Goal: Task Accomplishment & Management: Complete application form

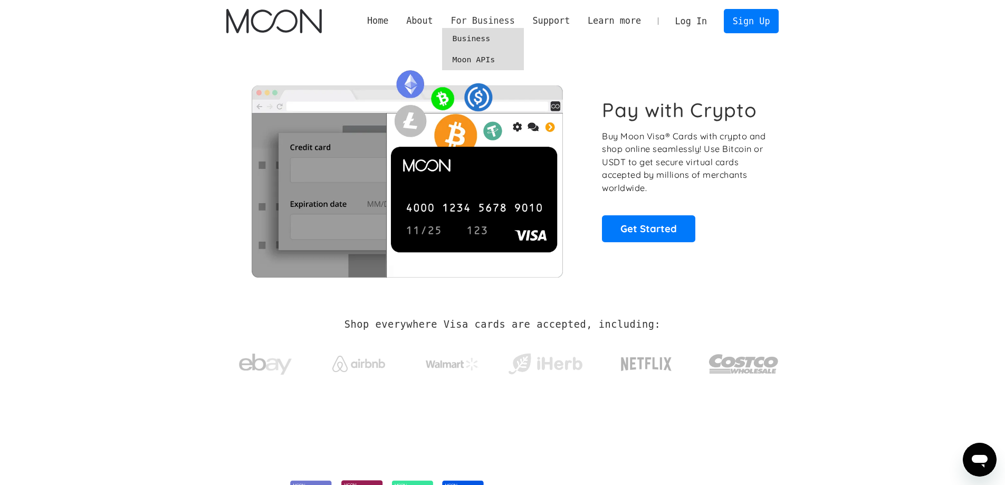
click at [509, 20] on div "For Business" at bounding box center [483, 20] width 64 height 13
click at [498, 22] on div "For Business" at bounding box center [483, 20] width 64 height 13
click at [498, 37] on link "Business" at bounding box center [483, 38] width 82 height 21
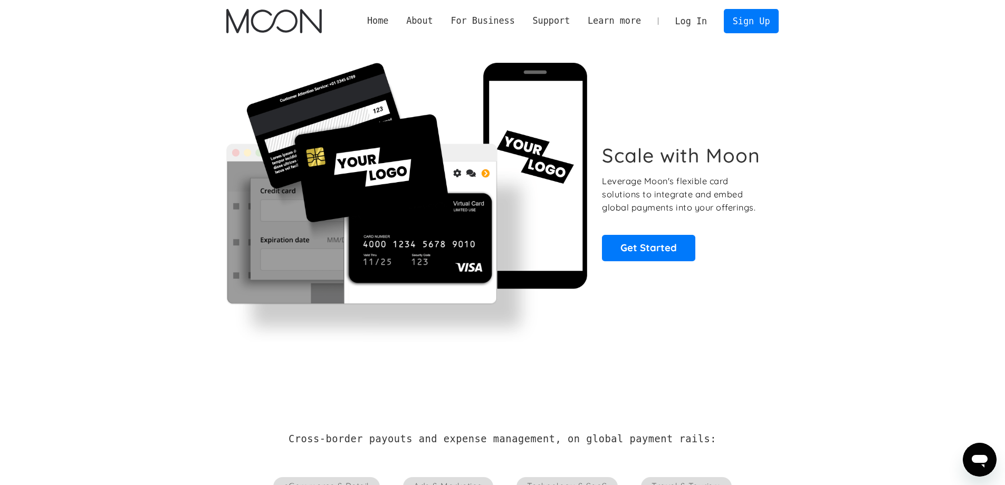
drag, startPoint x: 392, startPoint y: 271, endPoint x: 360, endPoint y: 284, distance: 34.8
click at [360, 284] on img at bounding box center [407, 202] width 362 height 279
drag, startPoint x: 428, startPoint y: 349, endPoint x: 458, endPoint y: 144, distance: 207.6
click at [397, 20] on link "Home" at bounding box center [377, 20] width 39 height 13
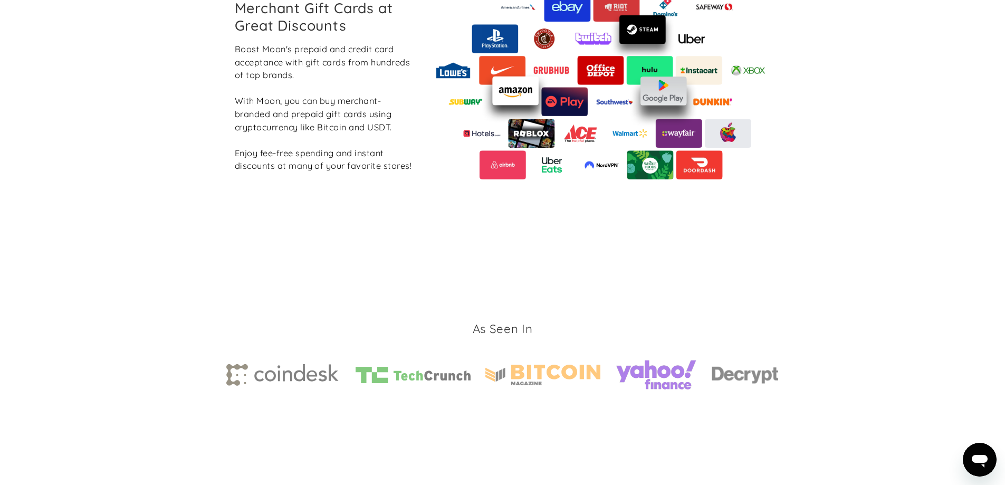
scroll to position [1319, 0]
